Goal: Navigation & Orientation: Find specific page/section

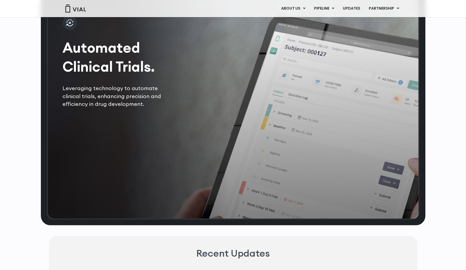
scroll to position [1057, 0]
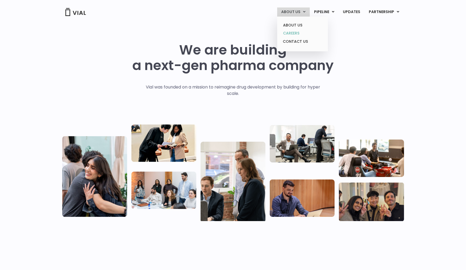
click at [293, 30] on link "CAREERS" at bounding box center [302, 33] width 47 height 8
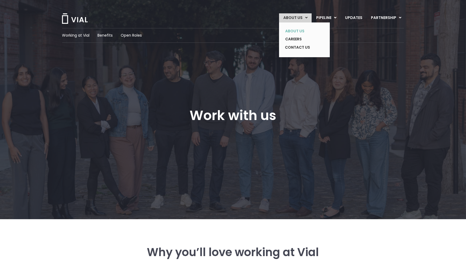
click at [291, 31] on link "ABOUT US" at bounding box center [300, 31] width 39 height 8
